Goal: Information Seeking & Learning: Learn about a topic

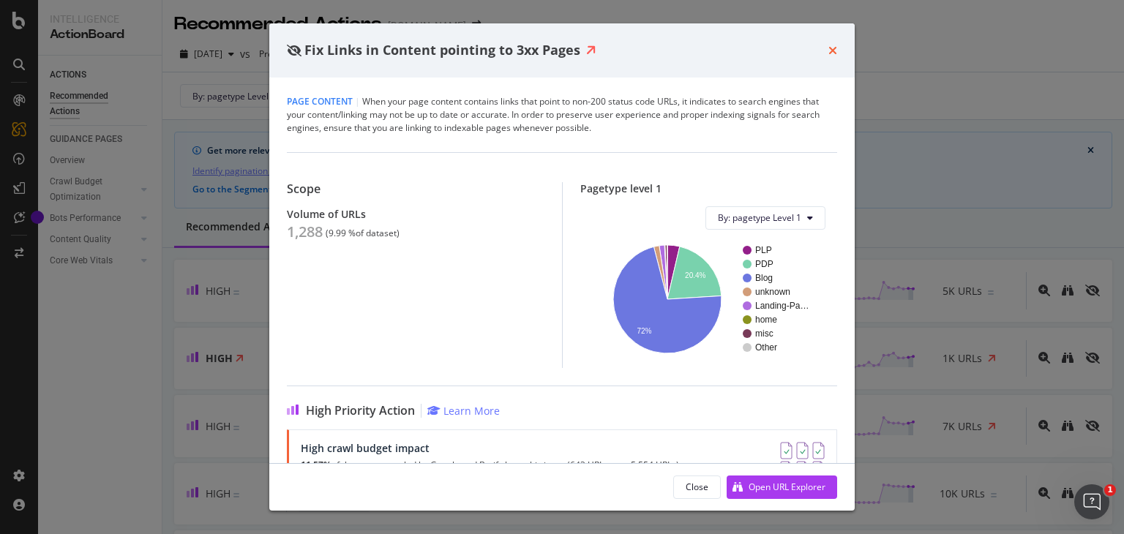
click at [833, 45] on icon "times" at bounding box center [832, 51] width 9 height 12
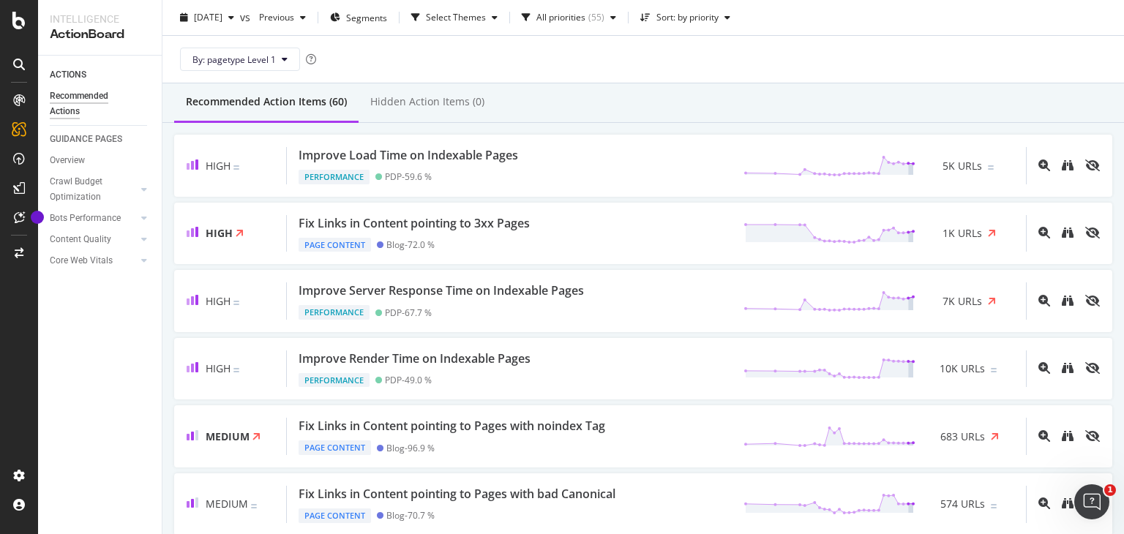
scroll to position [130, 0]
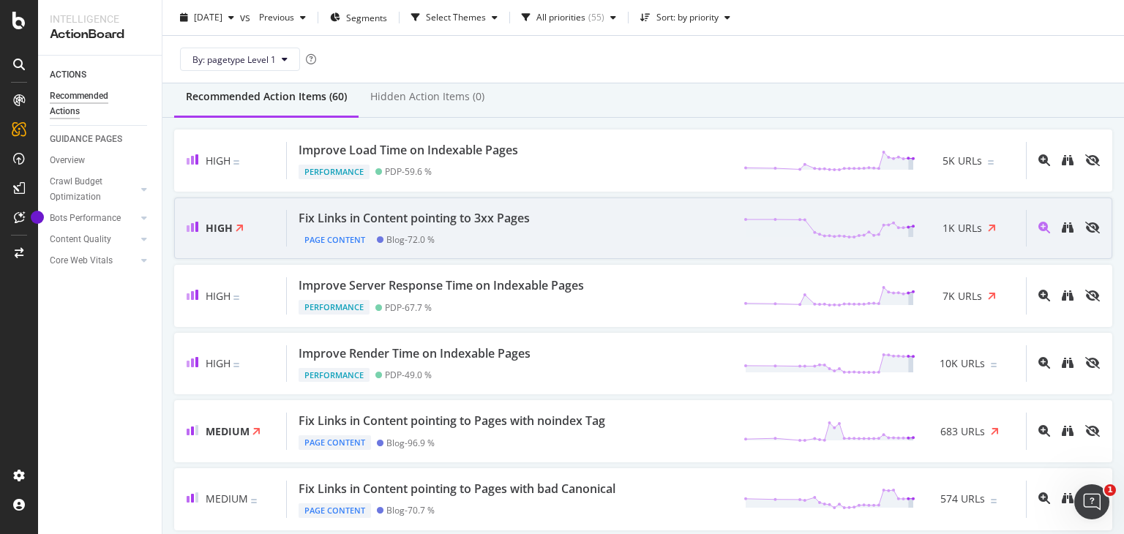
click at [231, 211] on div "High" at bounding box center [237, 228] width 100 height 37
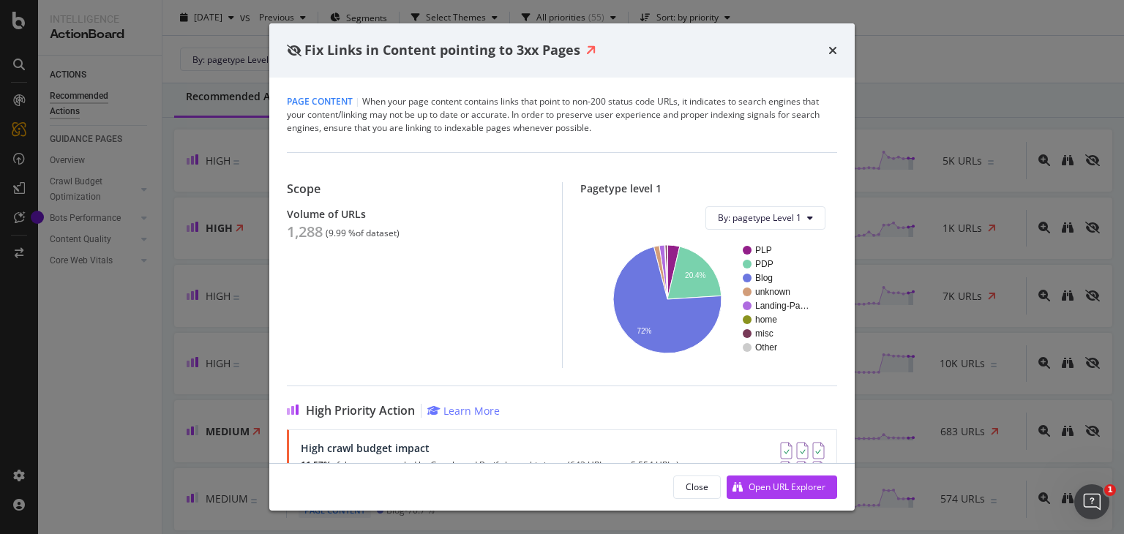
scroll to position [44, 0]
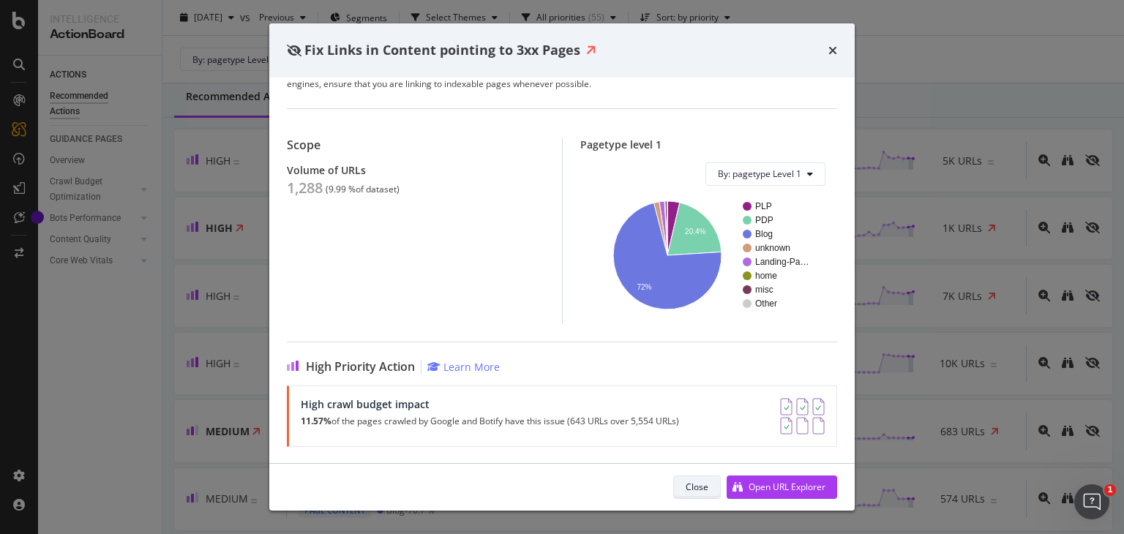
click at [689, 478] on div "Close" at bounding box center [697, 487] width 23 height 20
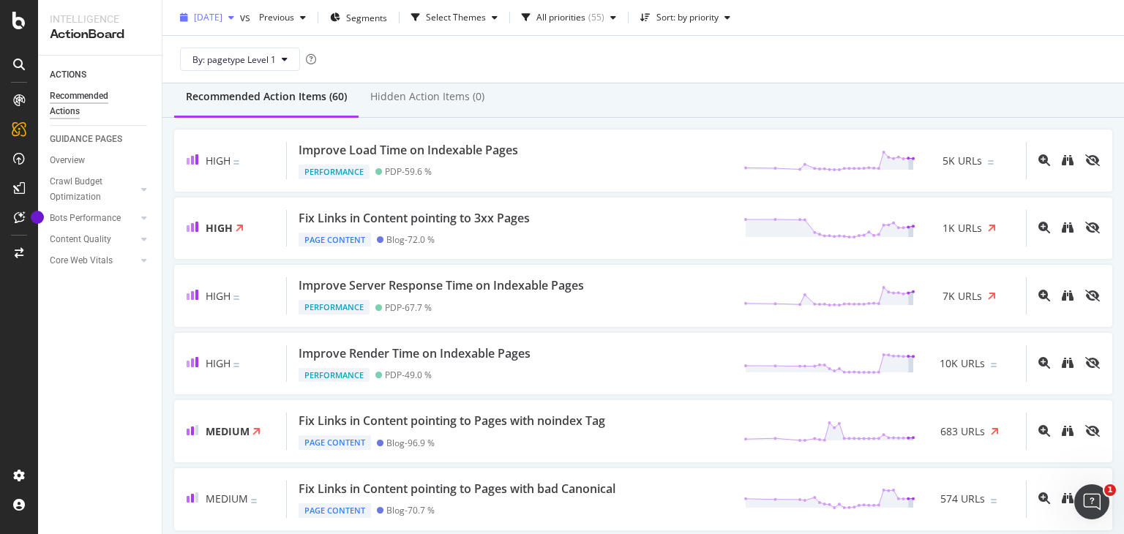
click at [225, 10] on div "2025 Aug. 8th" at bounding box center [207, 18] width 66 height 22
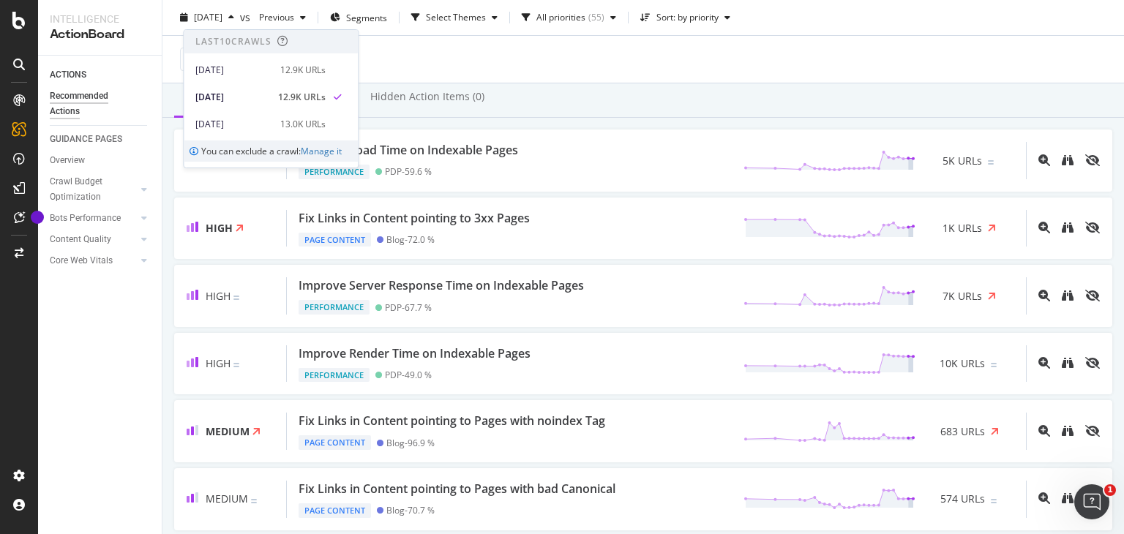
click at [408, 59] on div "By: pagetype Level 1" at bounding box center [643, 59] width 938 height 47
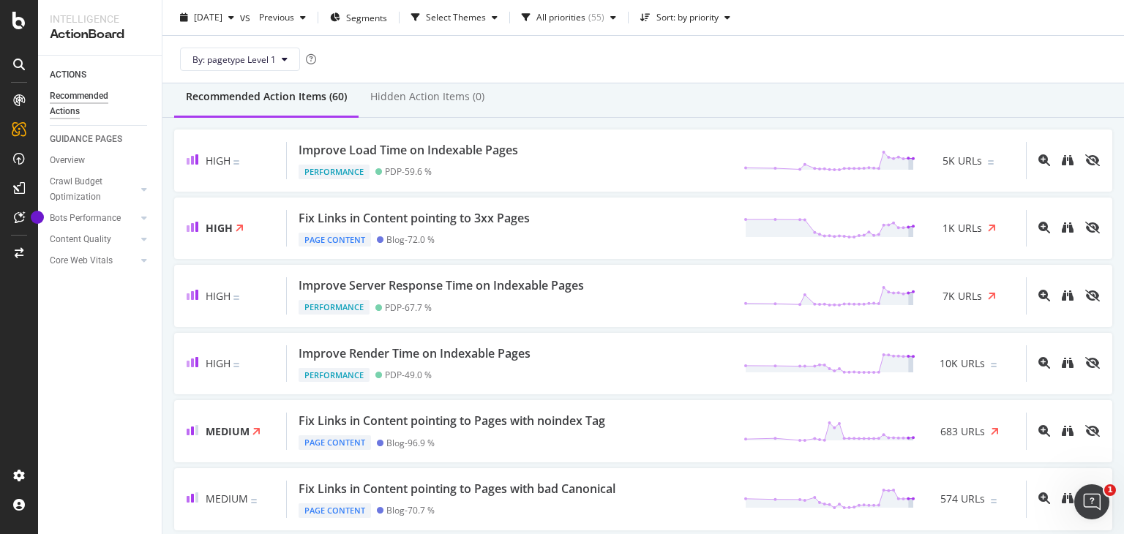
click at [255, 103] on div "Recommended Action Items (60)" at bounding box center [266, 96] width 161 height 15
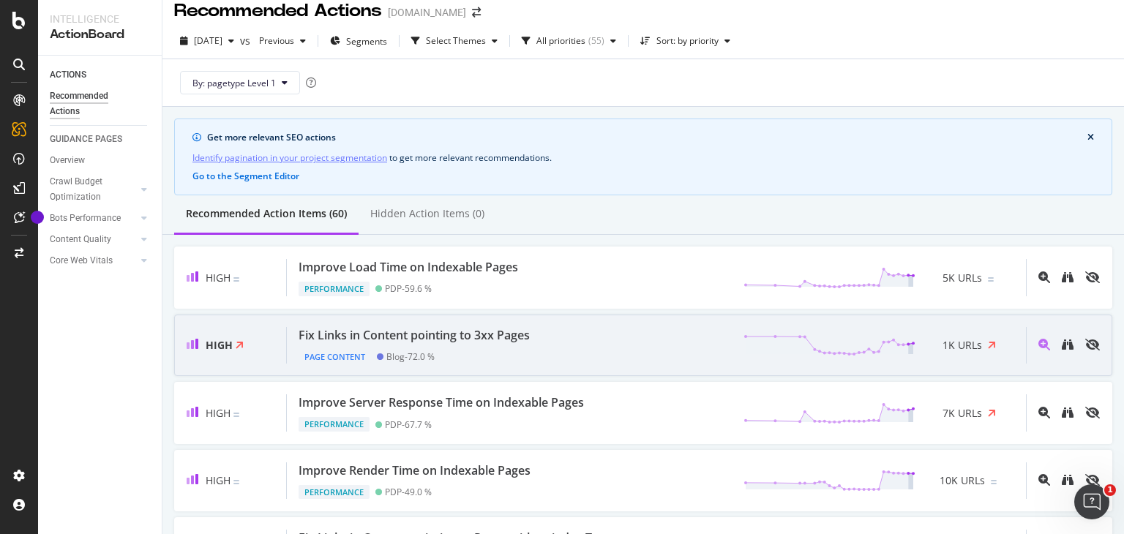
scroll to position [14, 0]
click at [409, 361] on div "Blog - 72.0 %" at bounding box center [406, 356] width 58 height 15
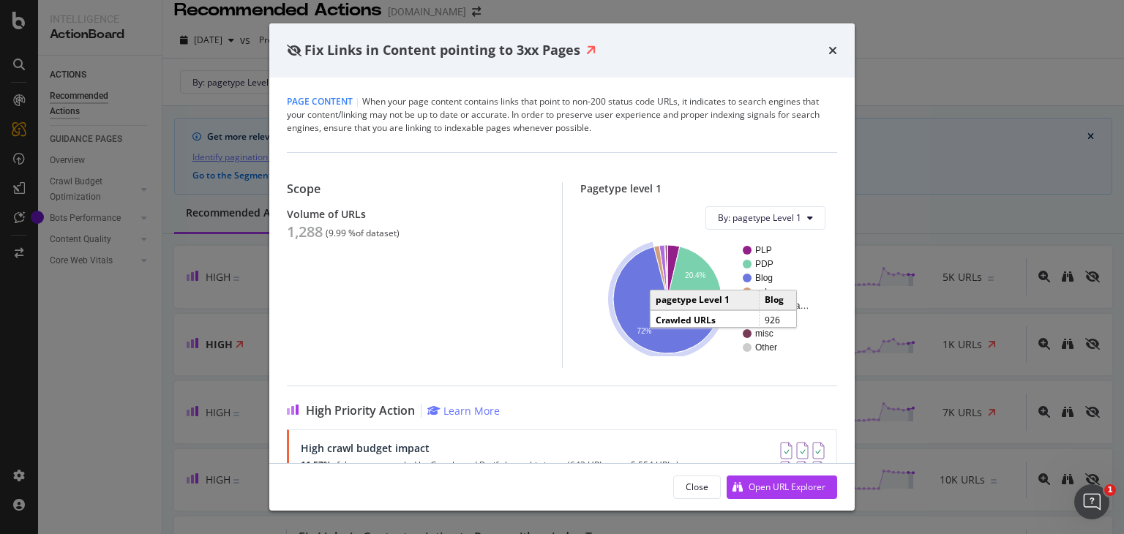
click at [644, 340] on icon "A chart." at bounding box center [667, 300] width 108 height 107
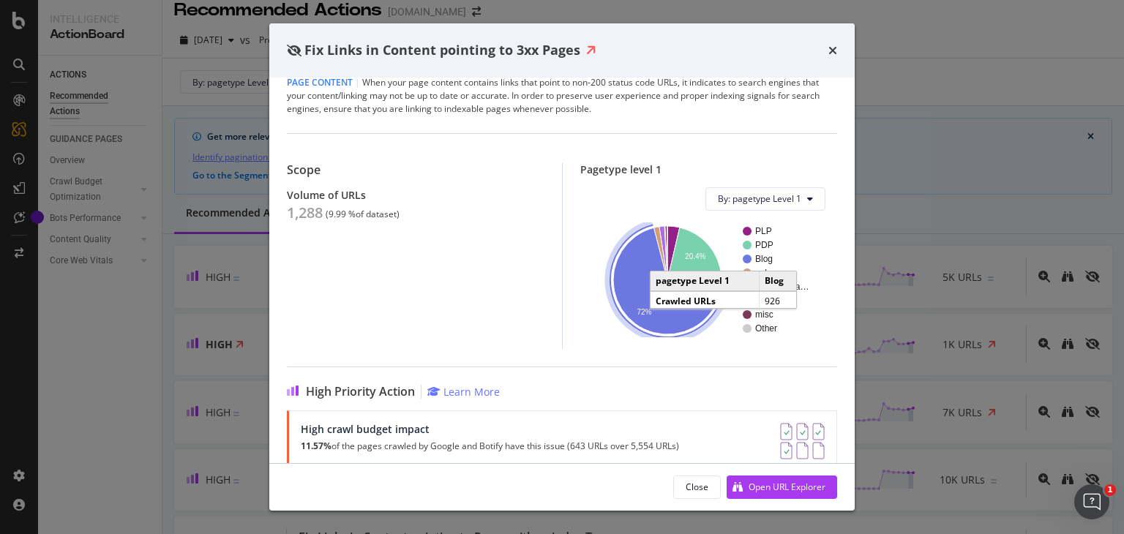
scroll to position [44, 0]
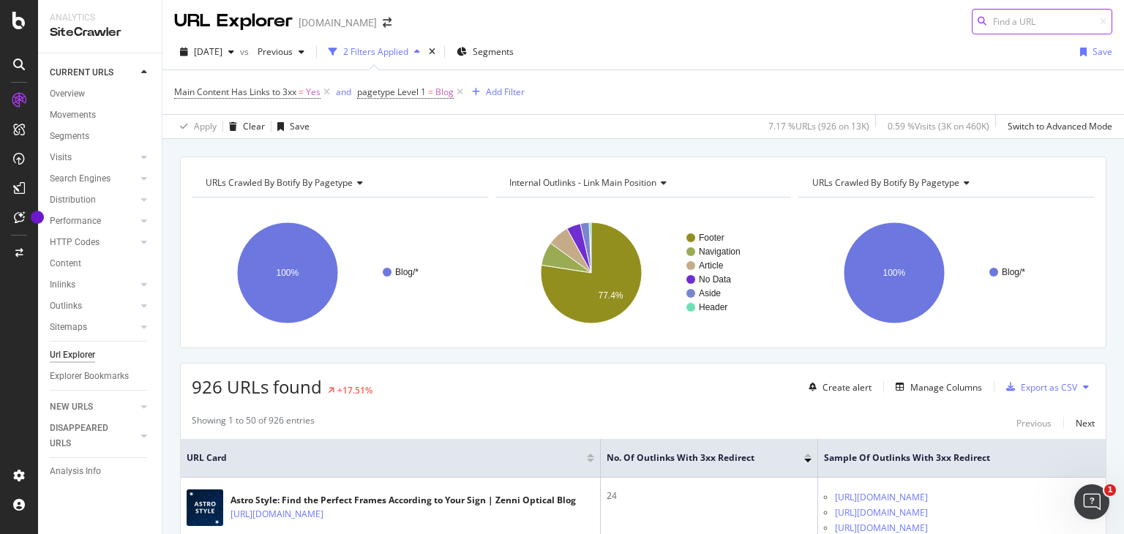
scroll to position [1, 0]
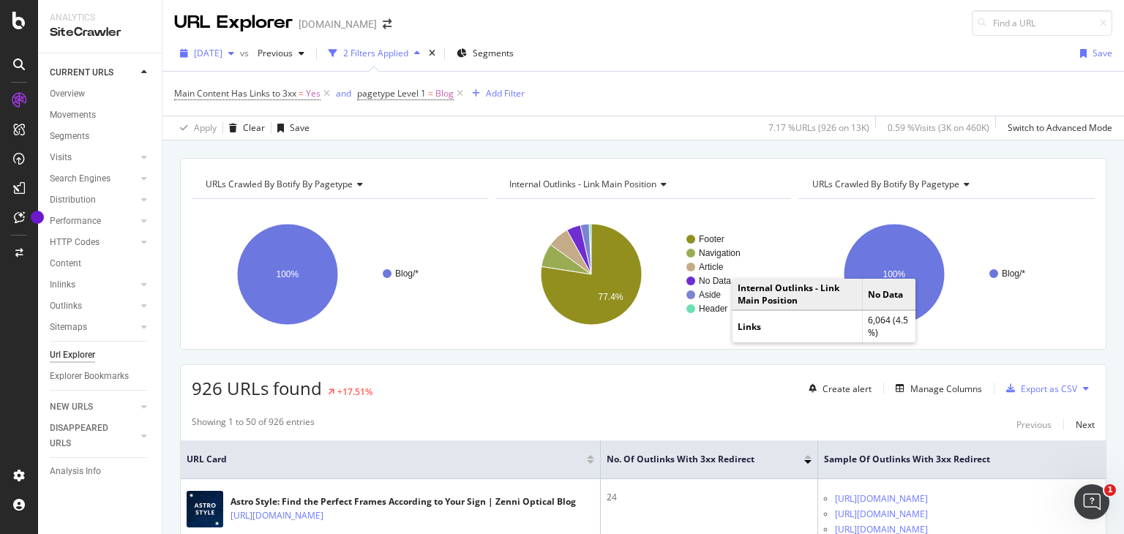
click at [222, 52] on span "2025 Aug. 8th" at bounding box center [208, 53] width 29 height 12
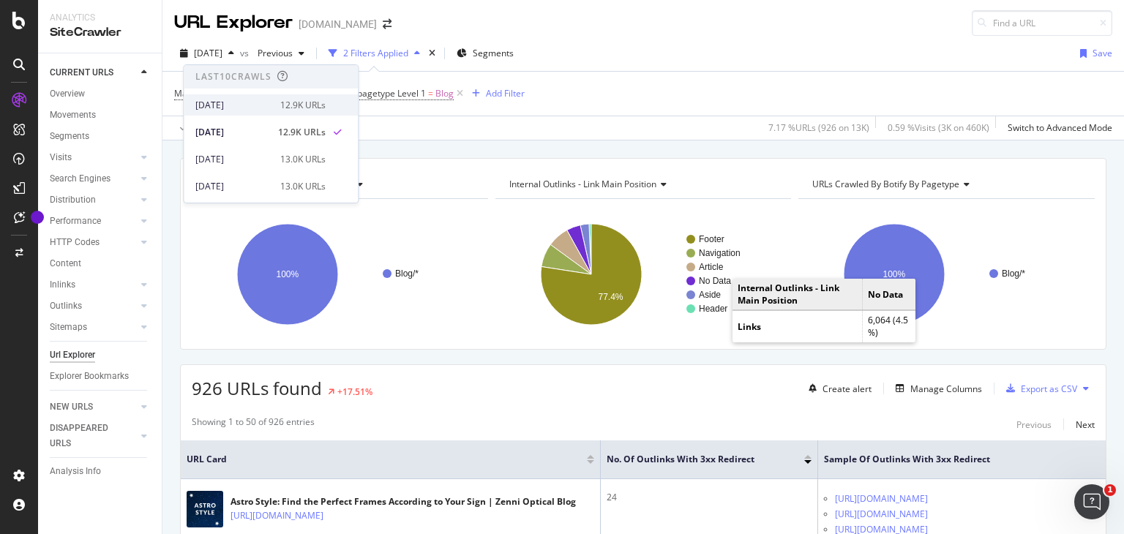
click at [263, 106] on div "[DATE]" at bounding box center [233, 105] width 76 height 13
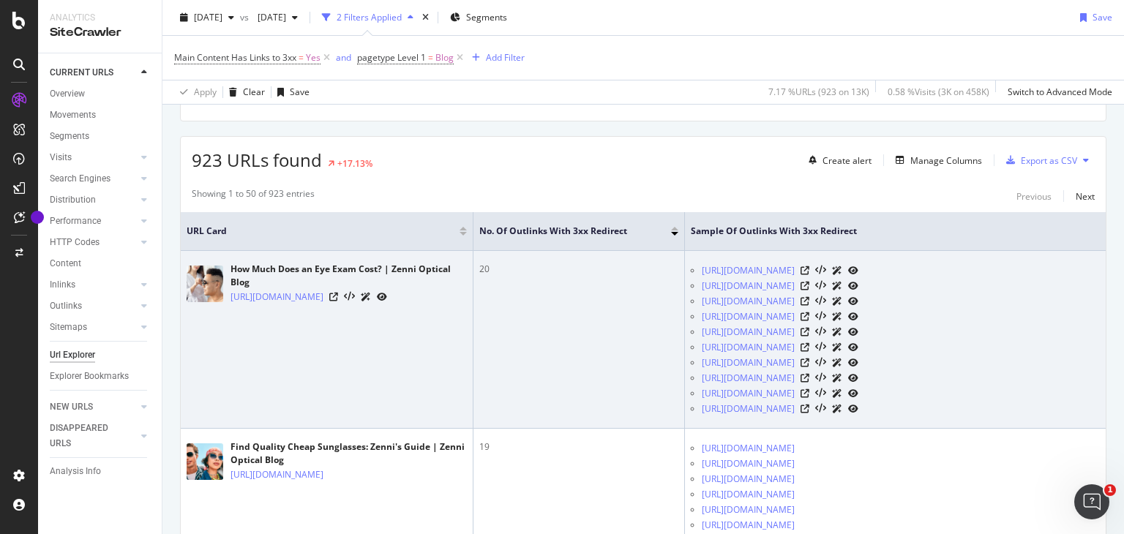
scroll to position [231, 0]
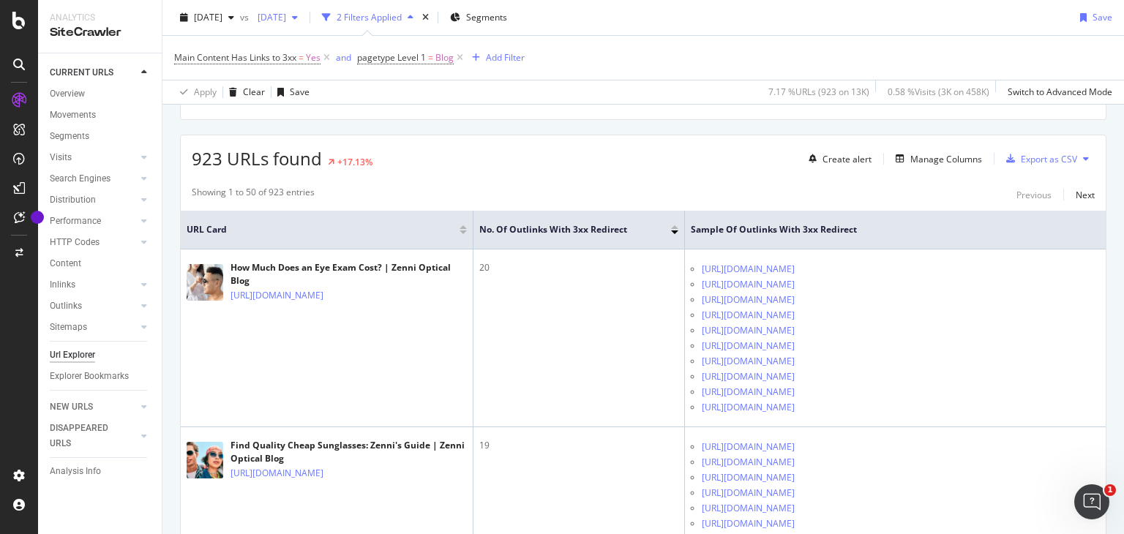
click at [304, 6] on button "[DATE]" at bounding box center [278, 17] width 52 height 23
click at [621, 70] on div "Main Content Has Links to 3xx = Yes and pagetype Level 1 = Blog Add Filter" at bounding box center [643, 58] width 938 height 44
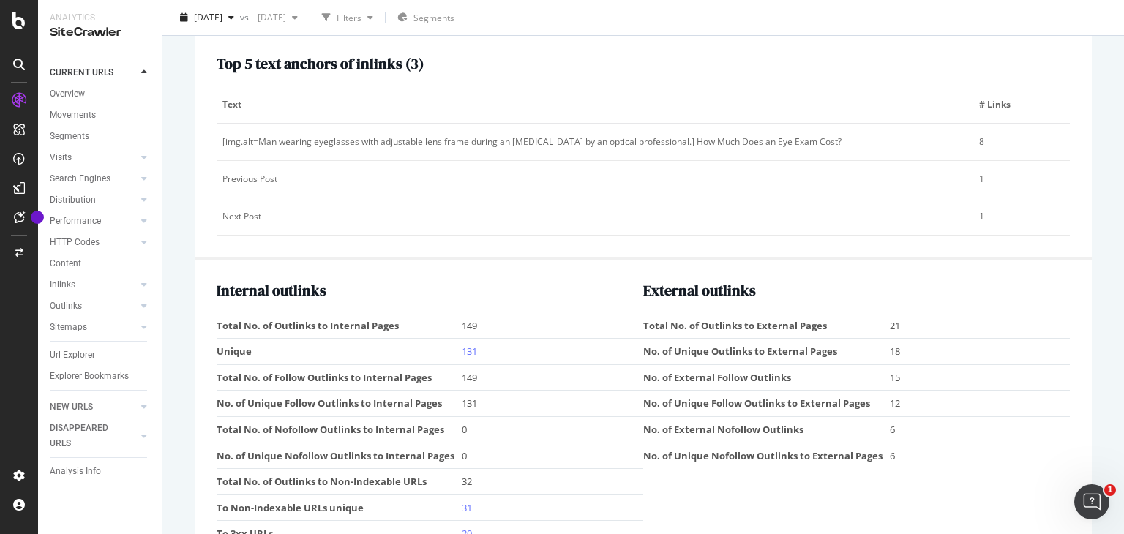
scroll to position [2146, 0]
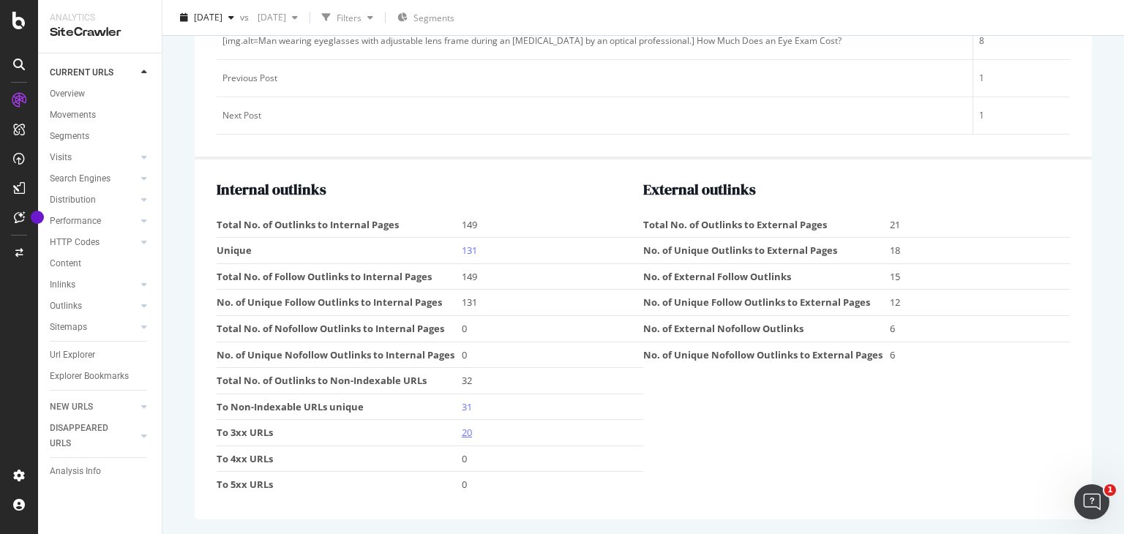
click at [464, 429] on link "20" at bounding box center [467, 432] width 10 height 13
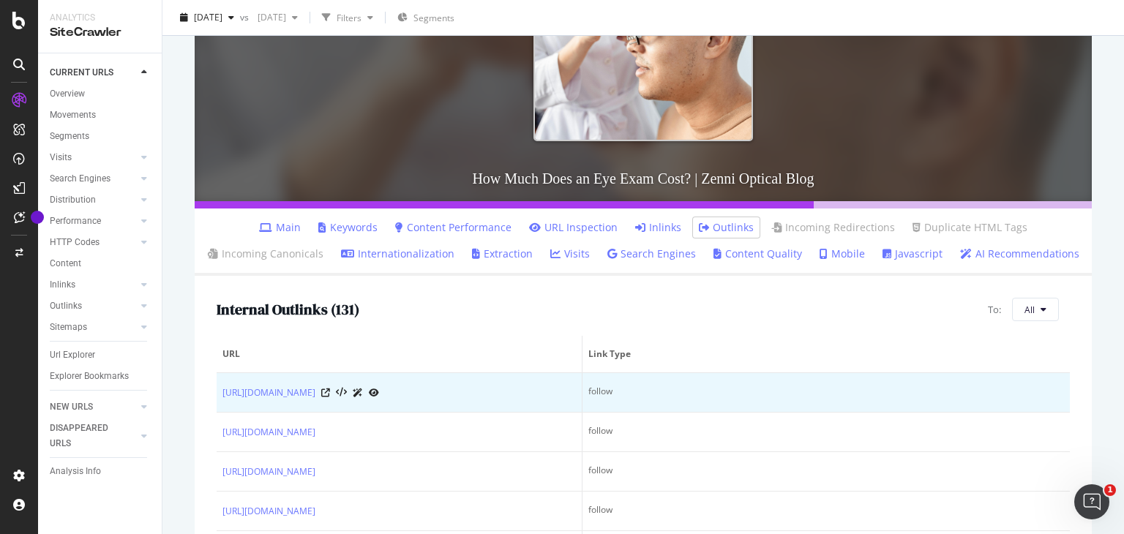
scroll to position [286, 0]
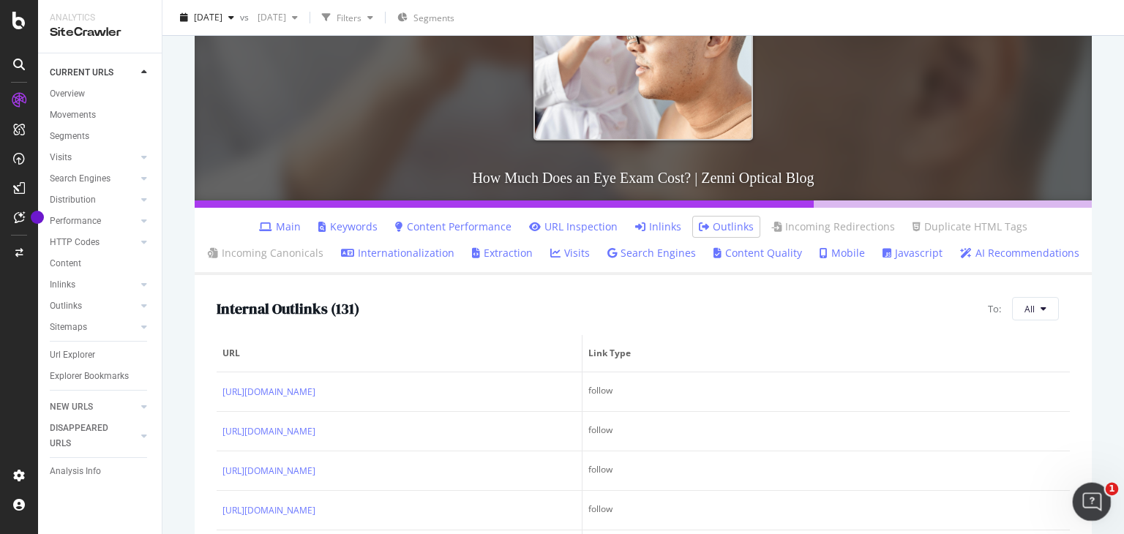
click at [1095, 498] on icon "Open Intercom Messenger" at bounding box center [1090, 500] width 24 height 24
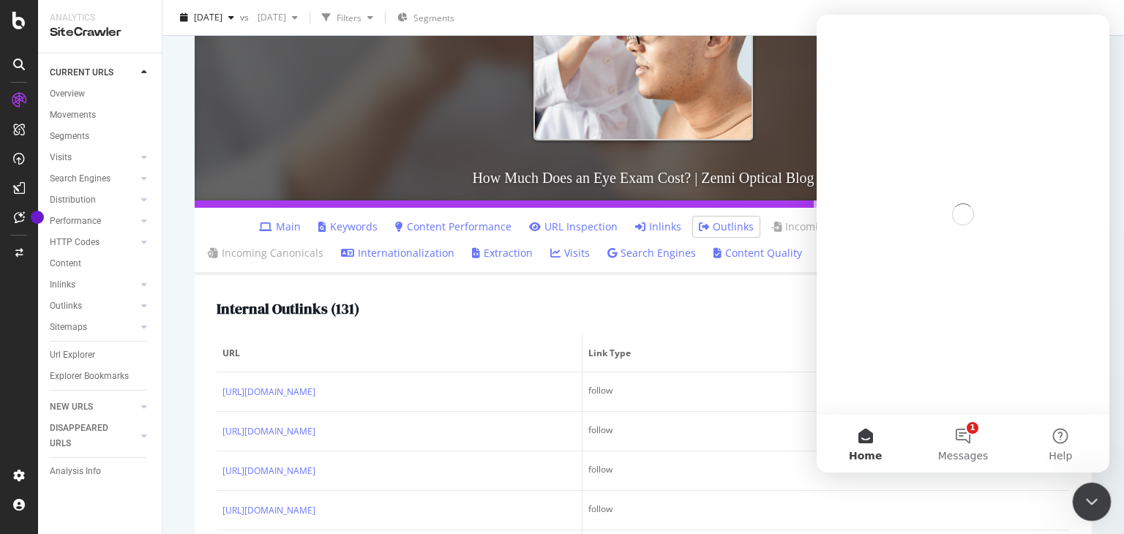
scroll to position [0, 0]
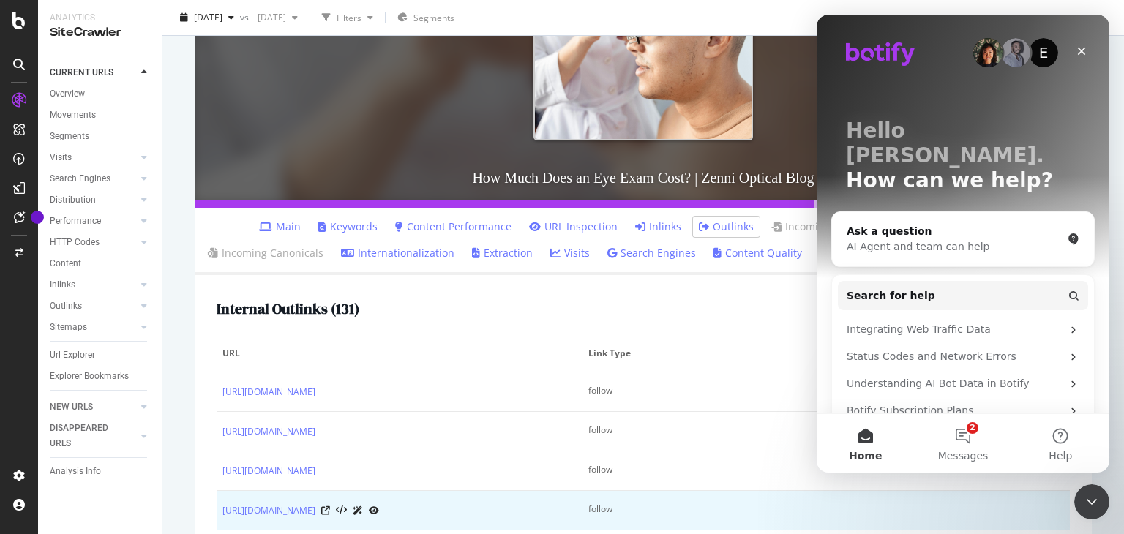
click at [1022, 517] on td "follow" at bounding box center [826, 511] width 487 height 40
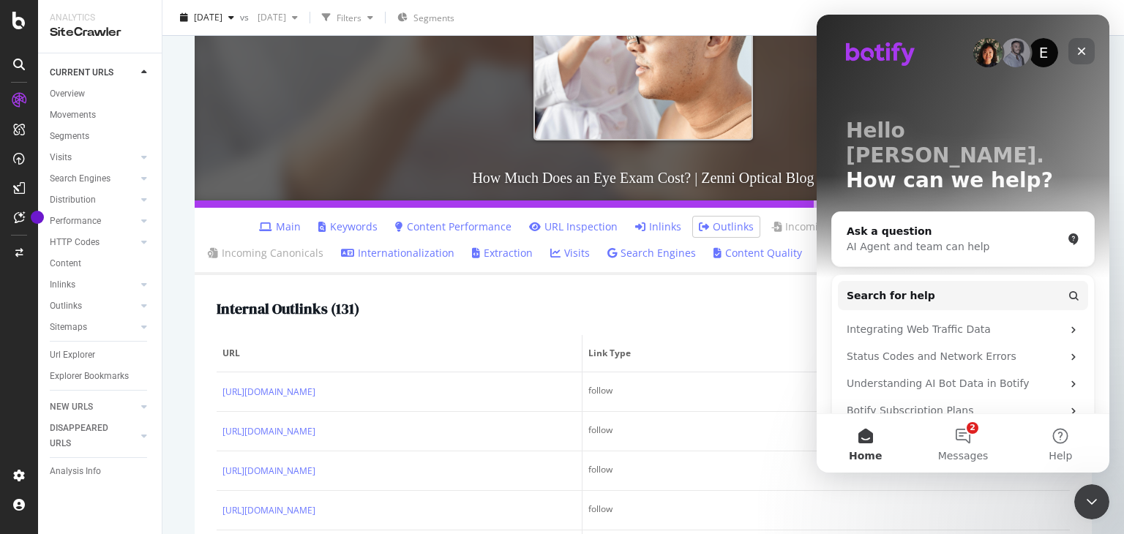
click at [1077, 56] on icon "Close" at bounding box center [1082, 51] width 12 height 12
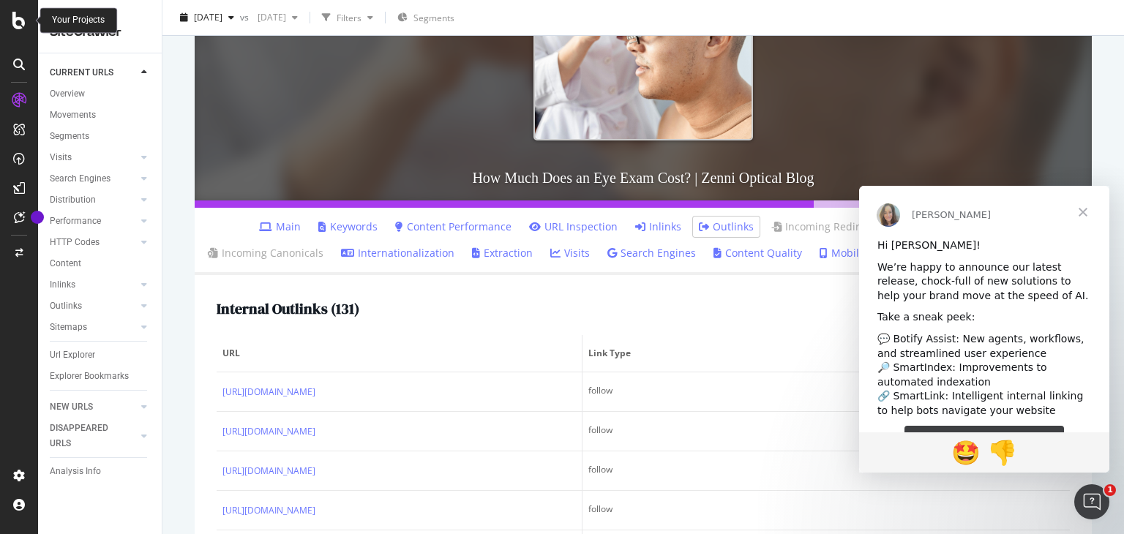
click at [20, 24] on icon at bounding box center [18, 21] width 13 height 18
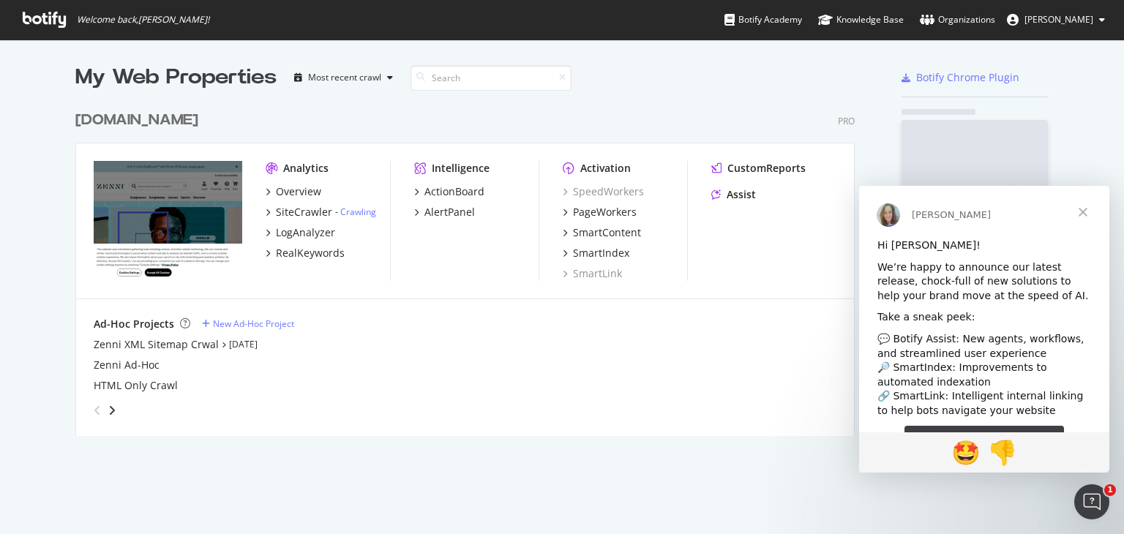
scroll to position [523, 1101]
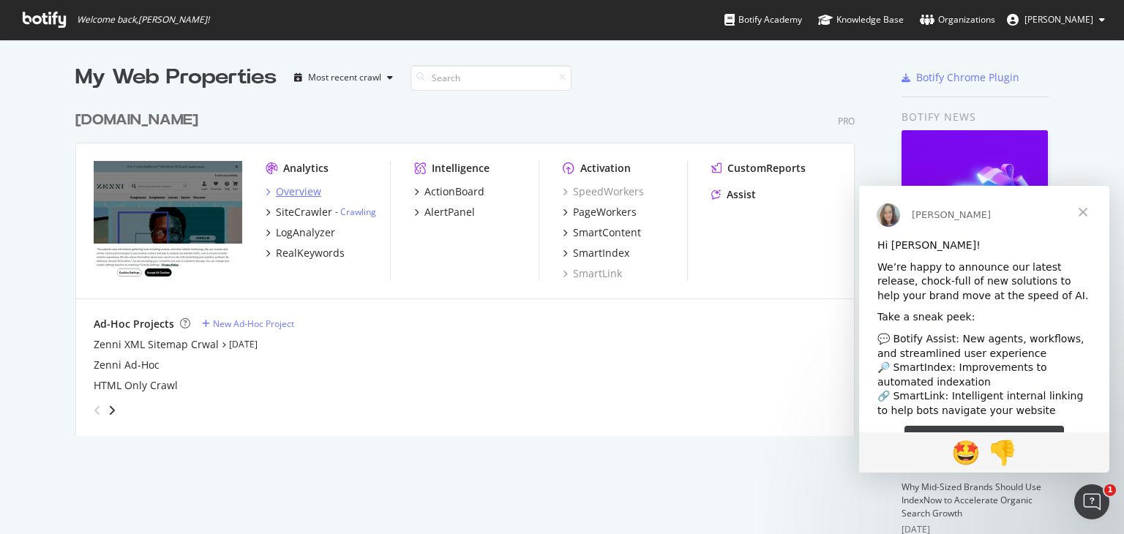
click at [302, 191] on div "Overview" at bounding box center [298, 191] width 45 height 15
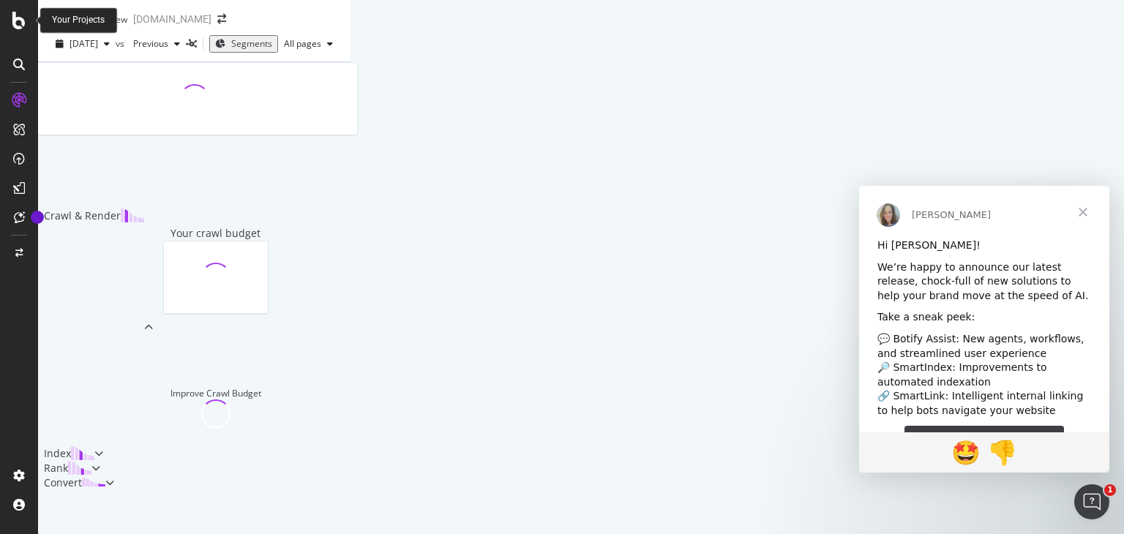
click at [15, 27] on icon at bounding box center [18, 21] width 13 height 18
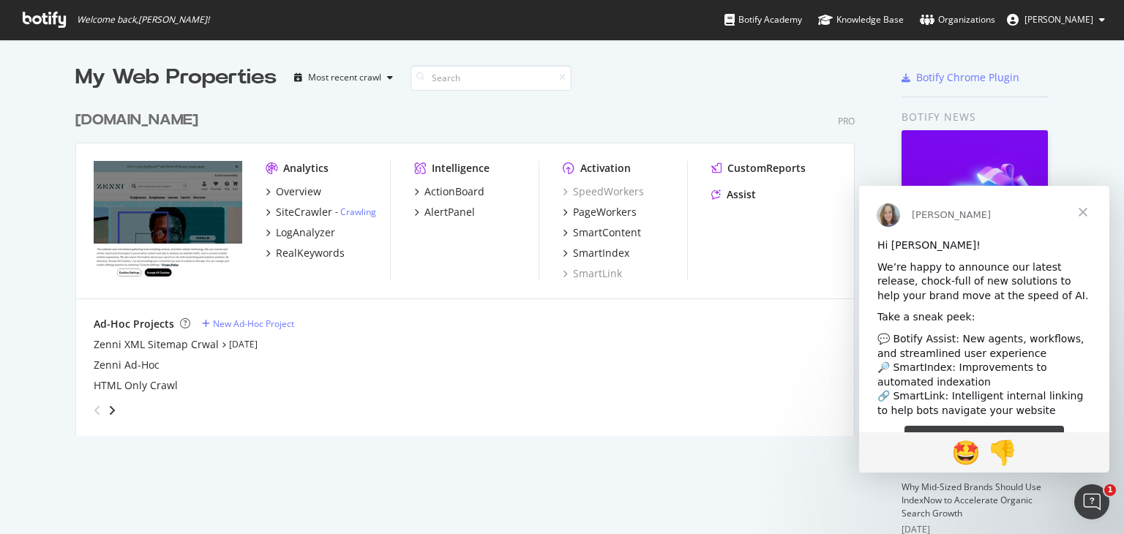
scroll to position [523, 1101]
click at [335, 209] on div "- Crawling" at bounding box center [355, 212] width 41 height 12
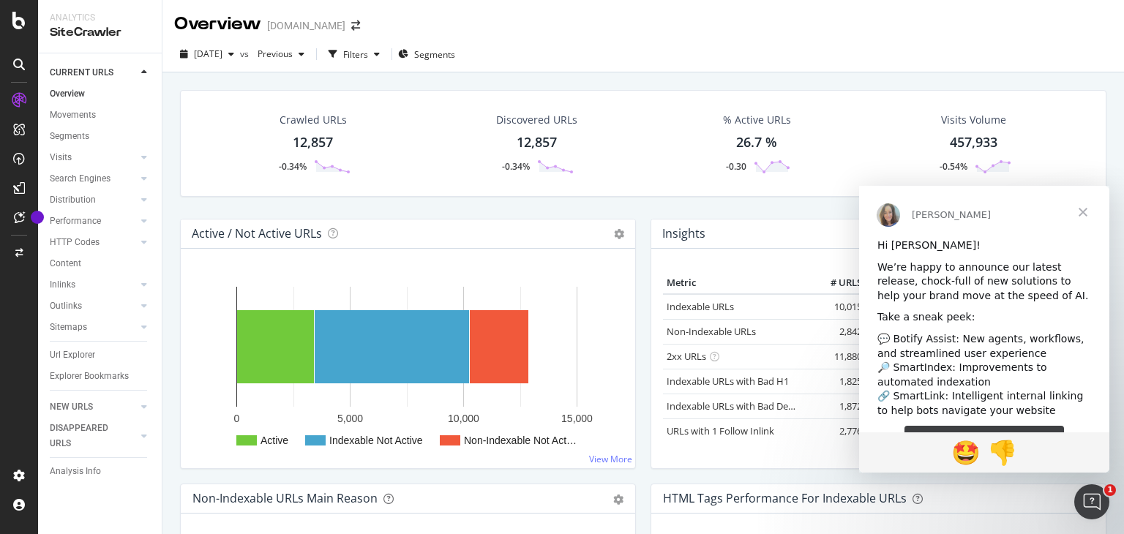
click at [1080, 211] on span "Close" at bounding box center [1083, 212] width 53 height 53
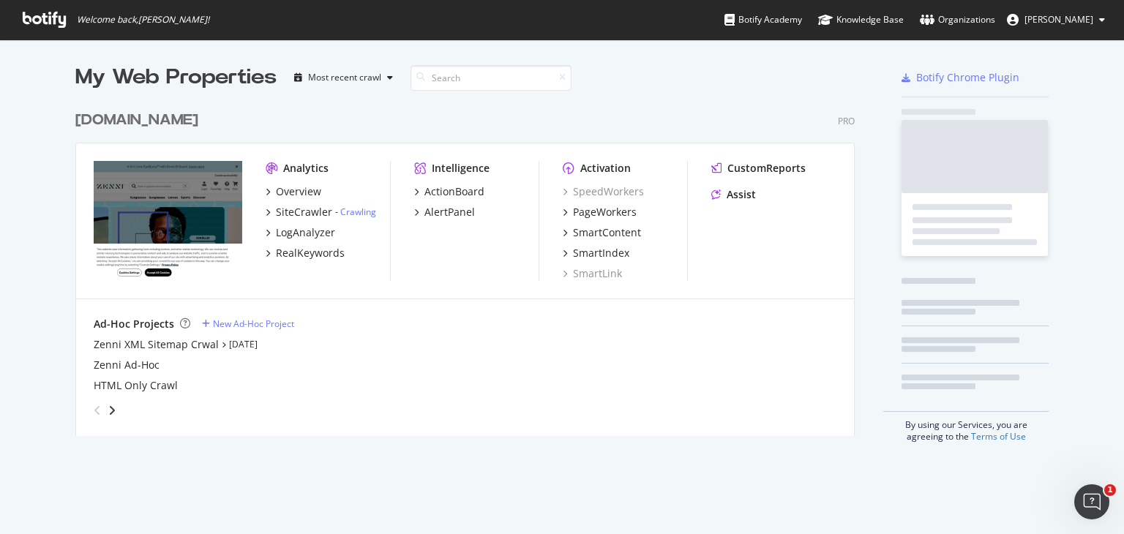
scroll to position [523, 1101]
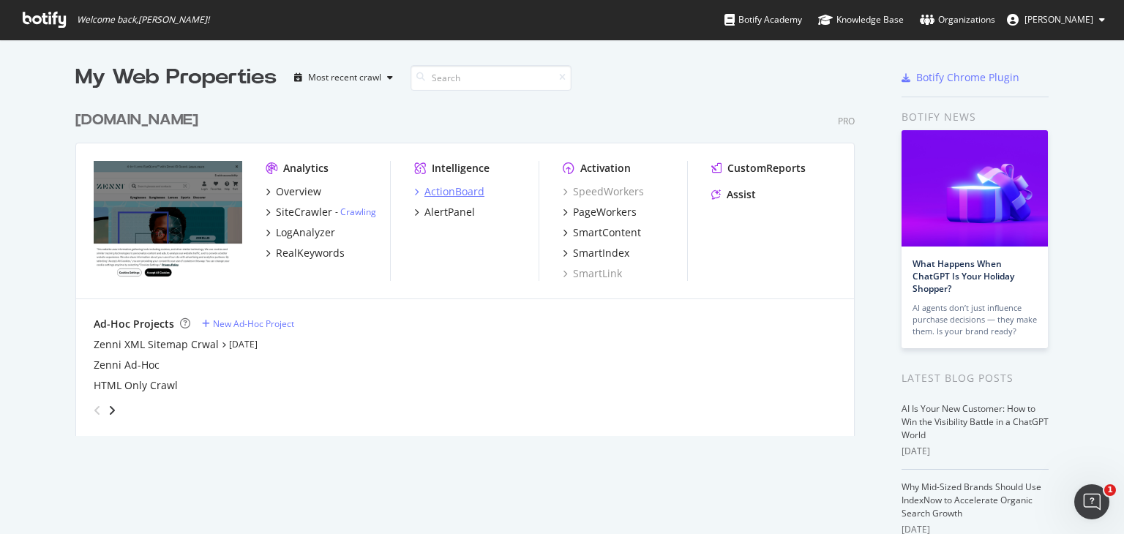
click at [439, 190] on div "ActionBoard" at bounding box center [454, 191] width 60 height 15
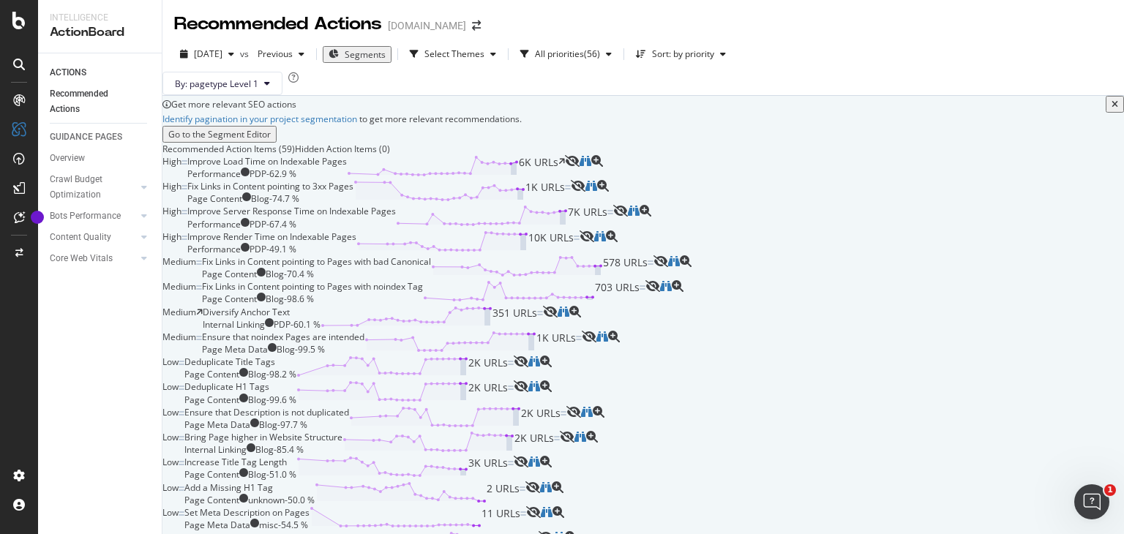
scroll to position [111, 0]
click at [15, 12] on icon at bounding box center [18, 21] width 13 height 18
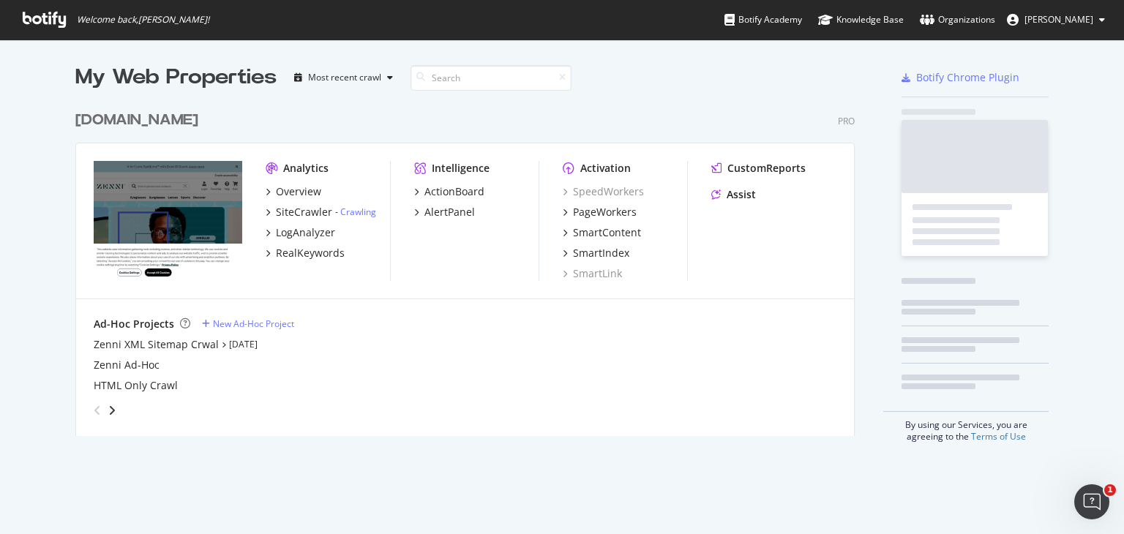
scroll to position [523, 1101]
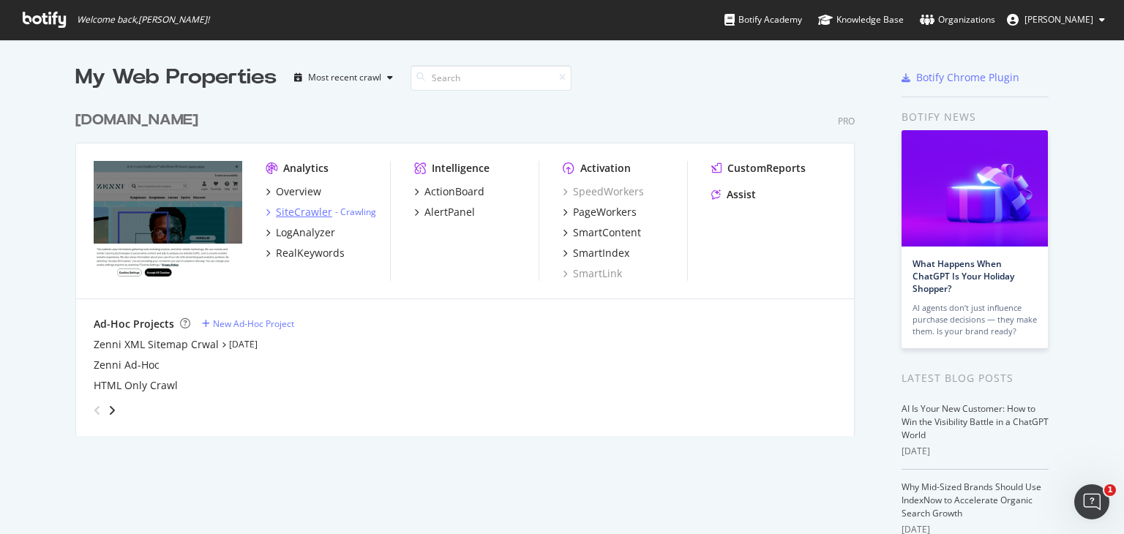
click at [302, 208] on div "SiteCrawler" at bounding box center [304, 212] width 56 height 15
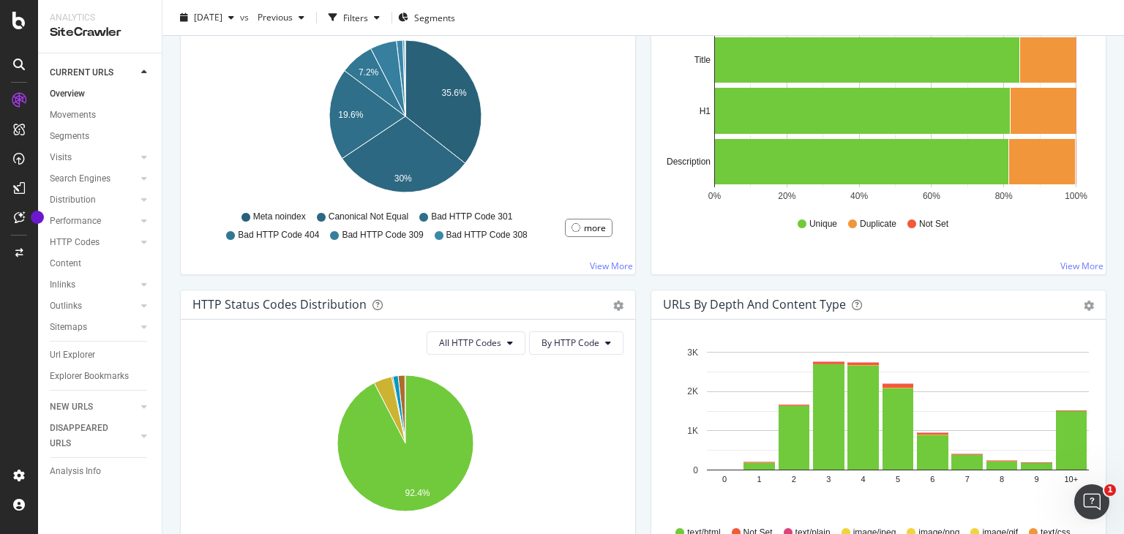
scroll to position [503, 0]
